Goal: Task Accomplishment & Management: Complete application form

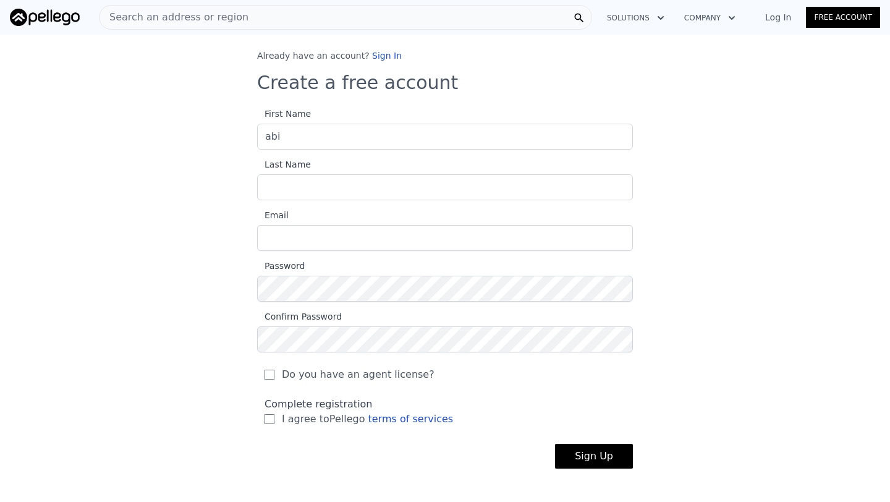
type input "abi"
click at [278, 195] on input "Last Name" at bounding box center [445, 187] width 376 height 26
type input "[PERSON_NAME]"
click at [297, 248] on input "Email" at bounding box center [445, 238] width 376 height 26
type input "[EMAIL_ADDRESS][DOMAIN_NAME]"
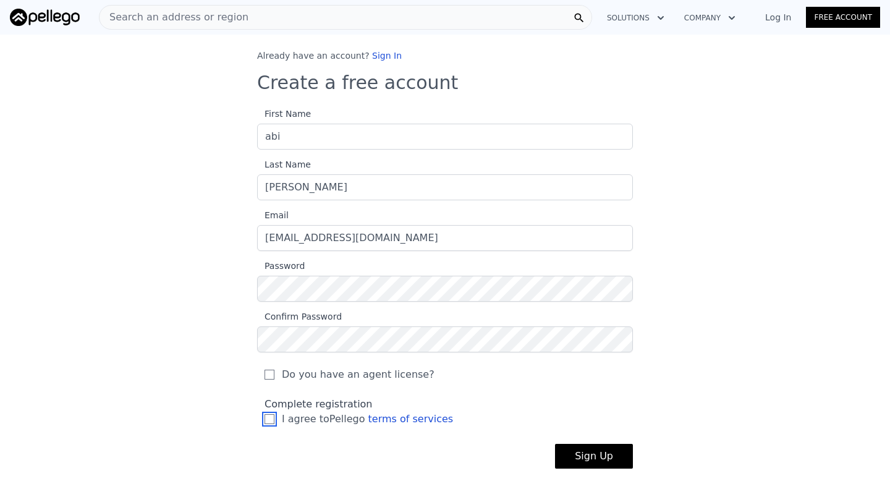
click at [272, 420] on input "I agree to Pellego terms of services" at bounding box center [270, 419] width 10 height 10
checkbox input "true"
click at [613, 453] on button "Sign Up" at bounding box center [594, 456] width 78 height 25
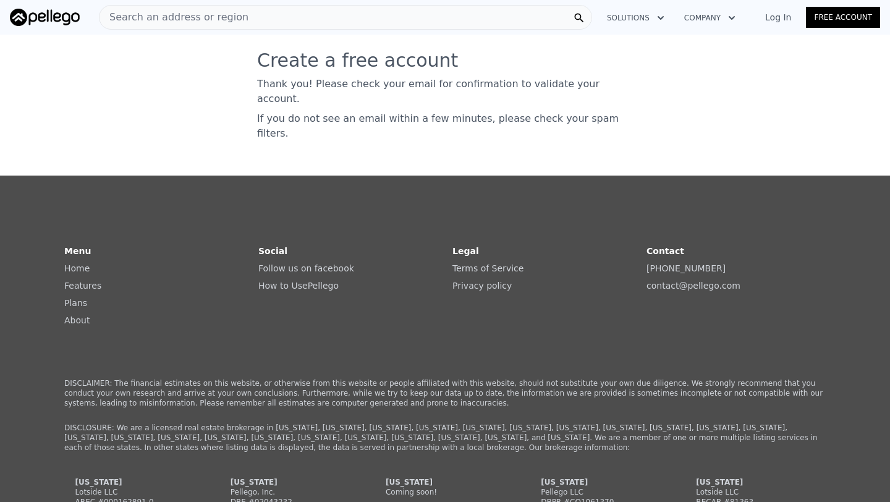
click at [798, 20] on link "Log In" at bounding box center [779, 17] width 56 height 12
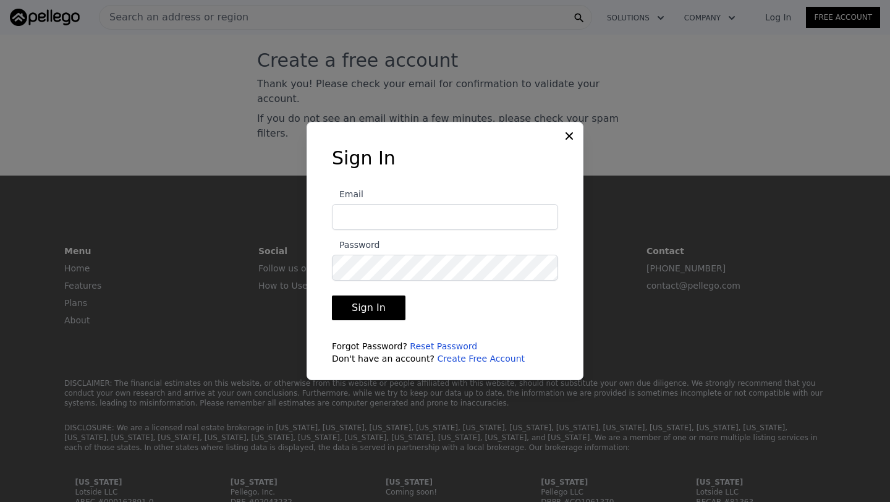
type input "[EMAIL_ADDRESS][DOMAIN_NAME]"
click at [366, 310] on button "Sign In" at bounding box center [369, 308] width 74 height 25
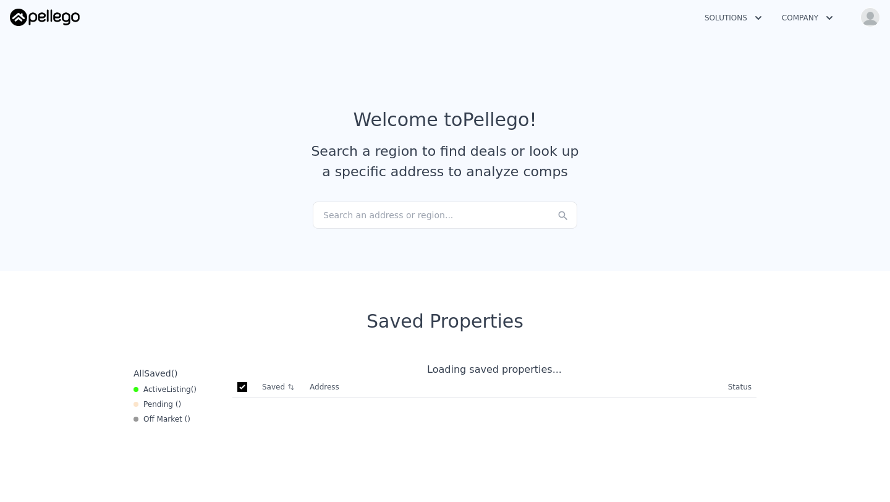
checkbox input "true"
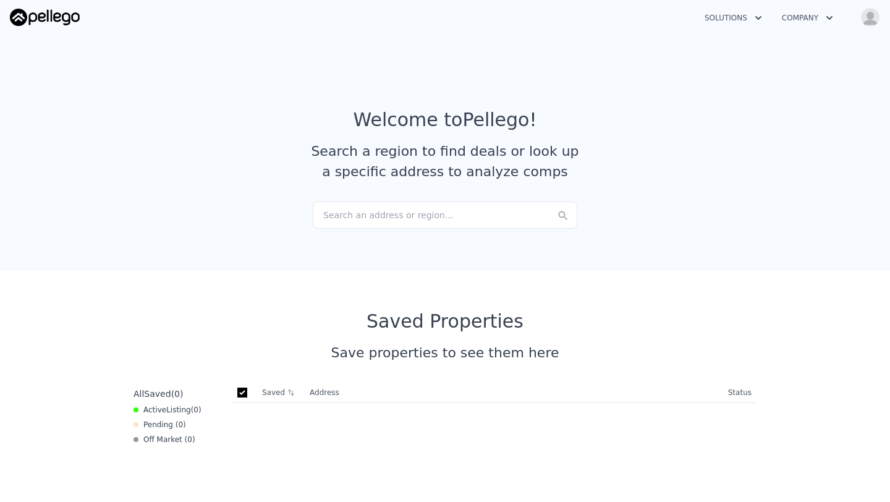
click at [385, 216] on div "Search an address or region..." at bounding box center [445, 215] width 265 height 27
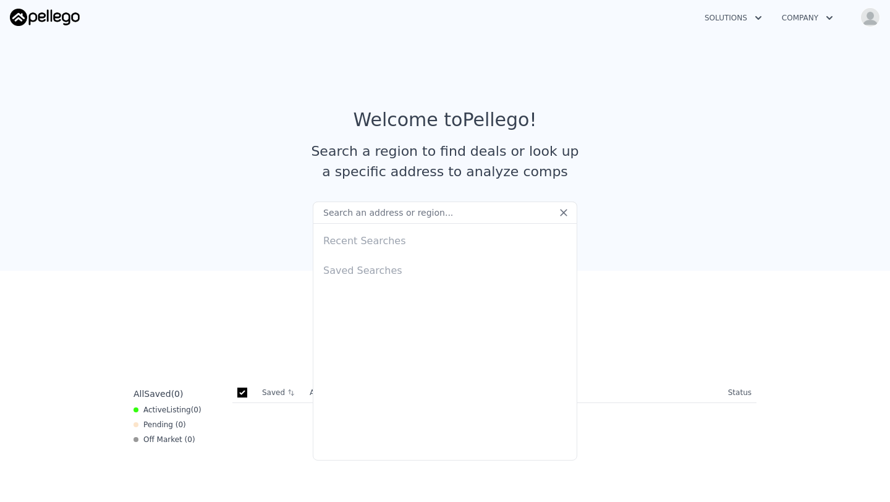
click at [341, 205] on input "text" at bounding box center [445, 213] width 265 height 22
paste input "[STREET_ADDRESS]"
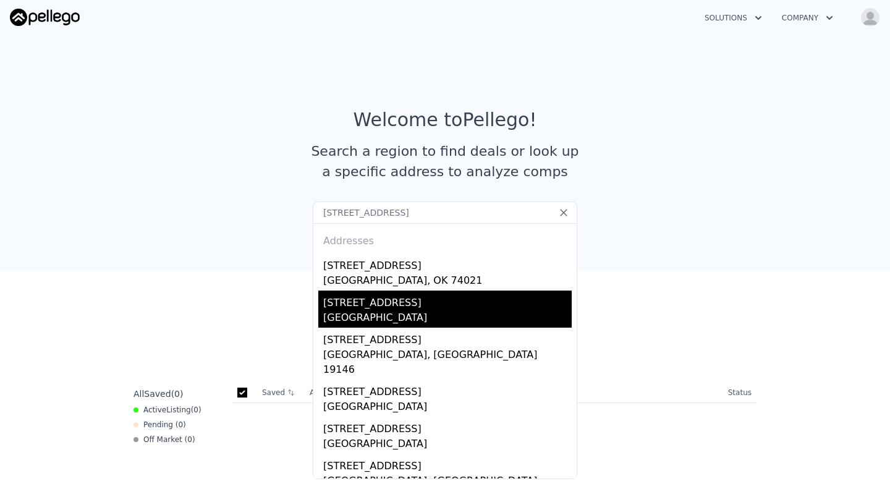
type input "[STREET_ADDRESS]"
click at [401, 313] on div "[GEOGRAPHIC_DATA]" at bounding box center [447, 318] width 249 height 17
